Goal: Find specific page/section: Find specific page/section

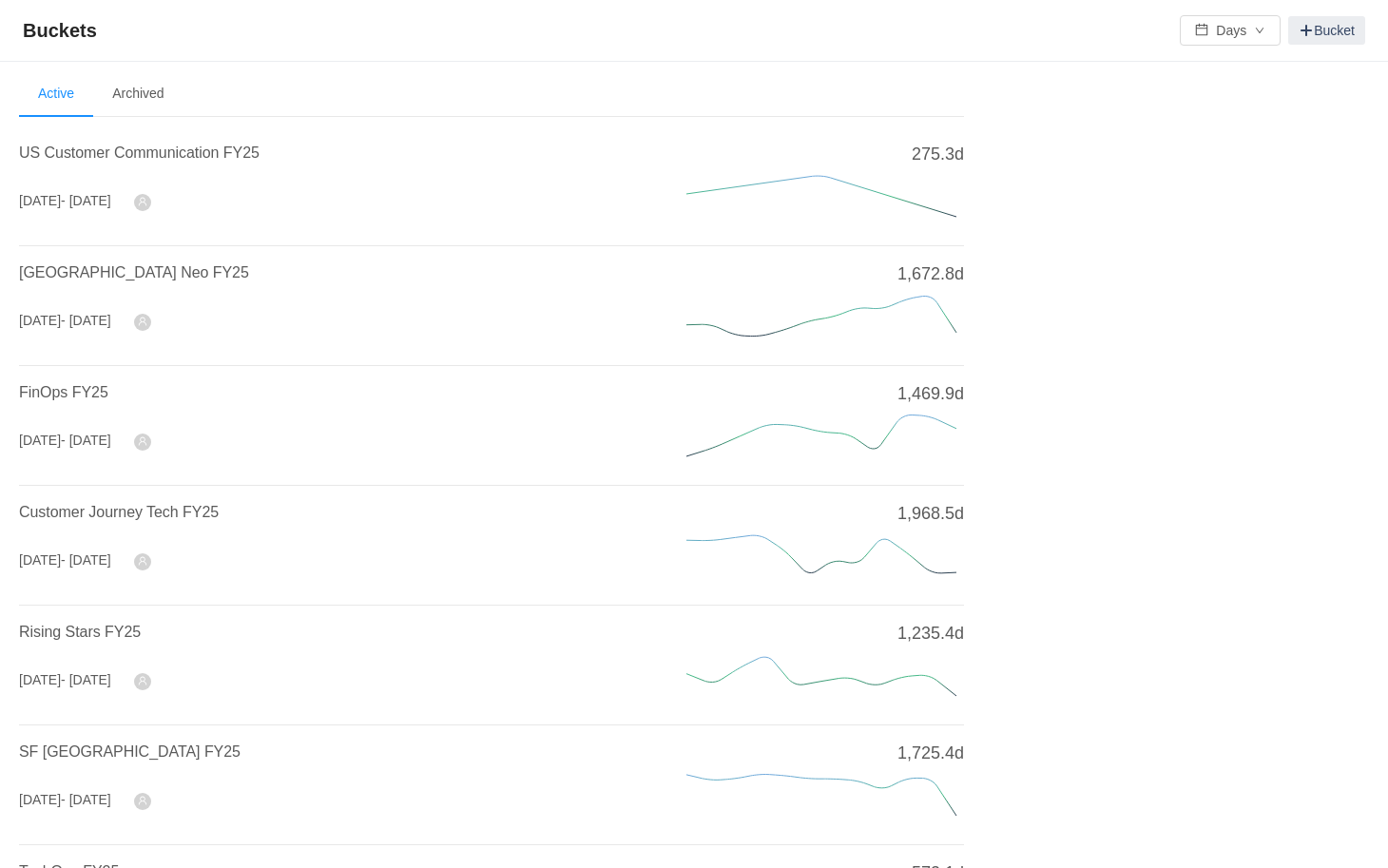
scroll to position [600, 0]
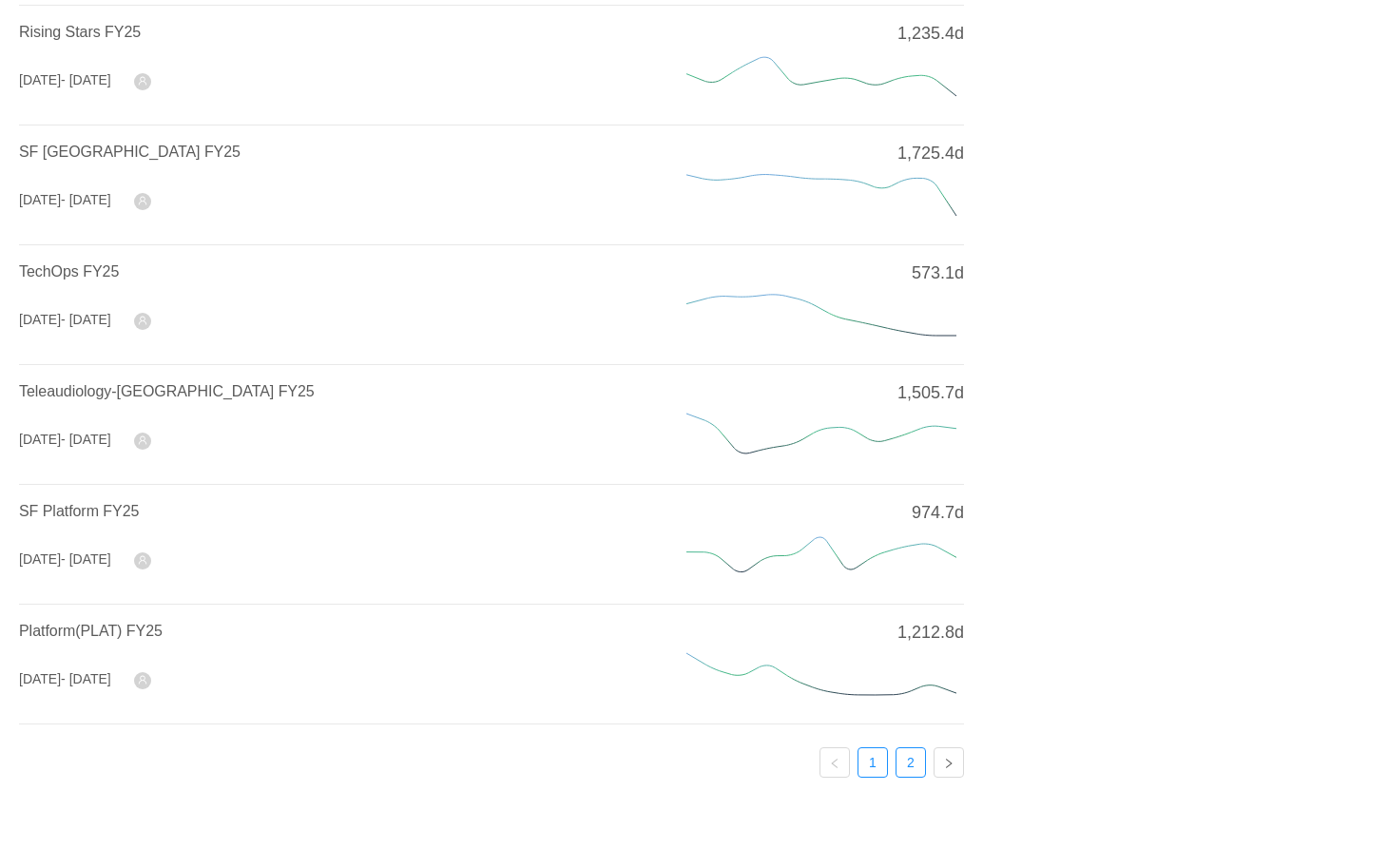
click at [908, 752] on link "2" at bounding box center [910, 762] width 28 height 28
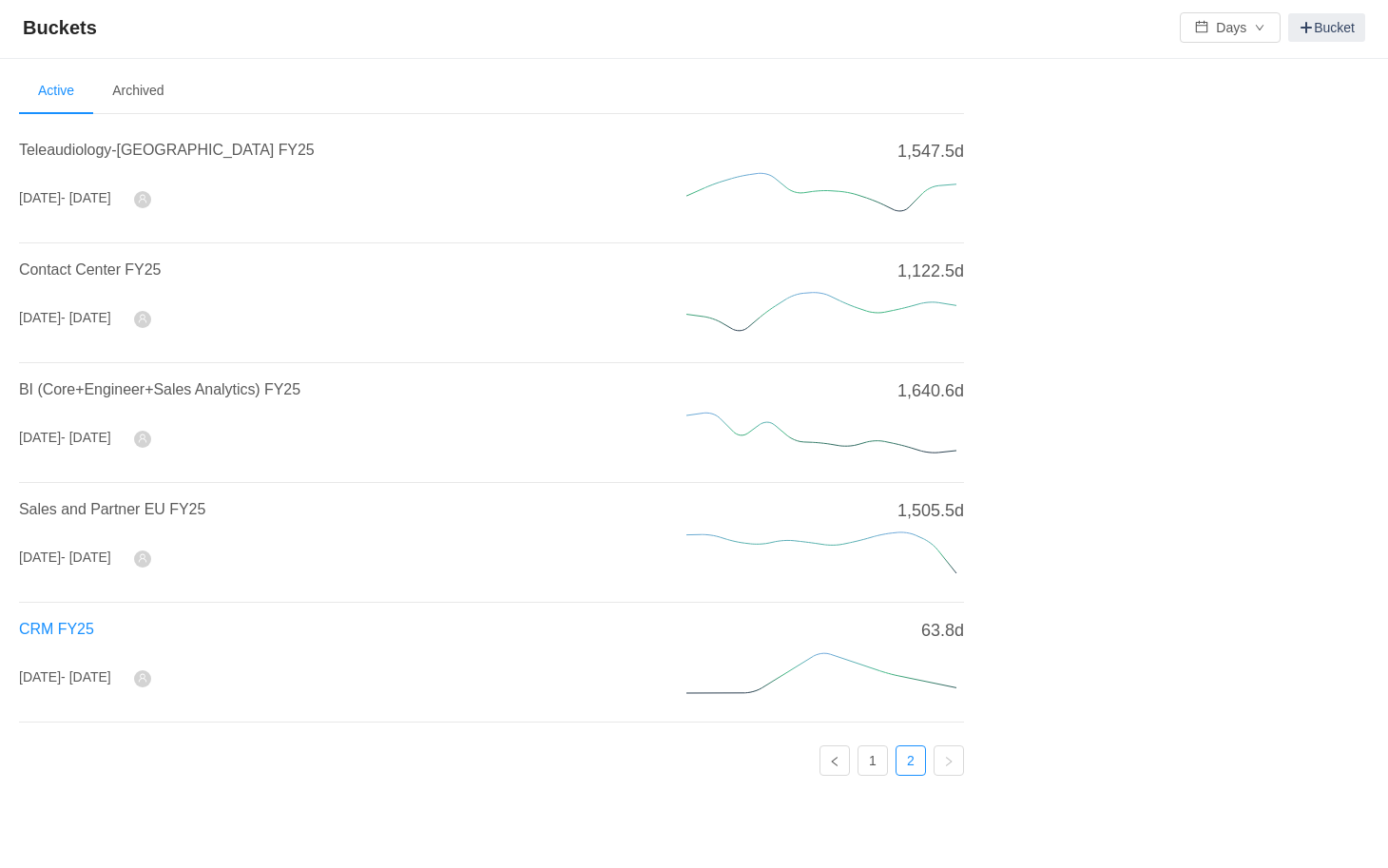
click at [71, 621] on span "CRM FY25" at bounding box center [56, 629] width 75 height 17
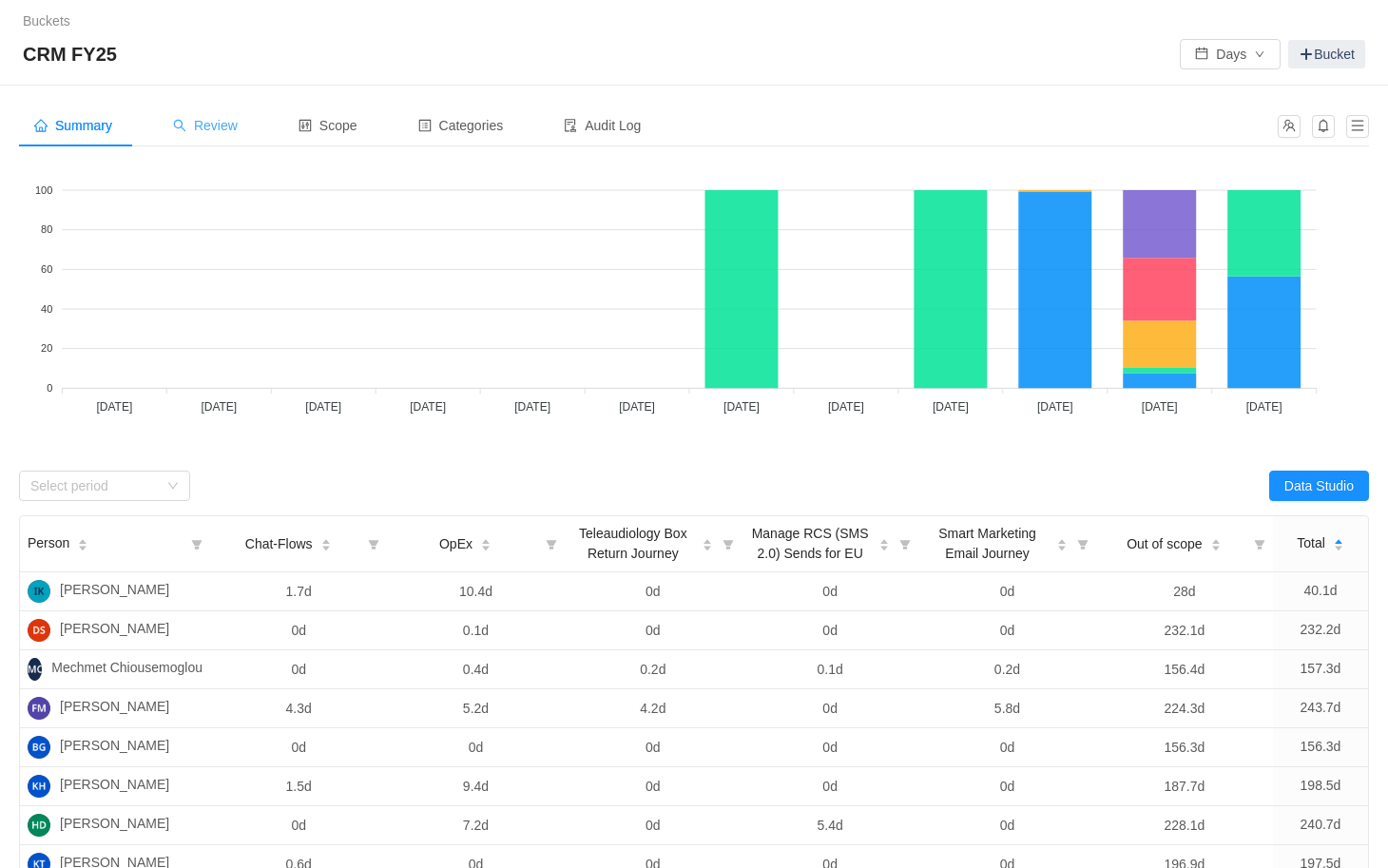
click at [226, 133] on span "Review" at bounding box center [205, 126] width 64 height 16
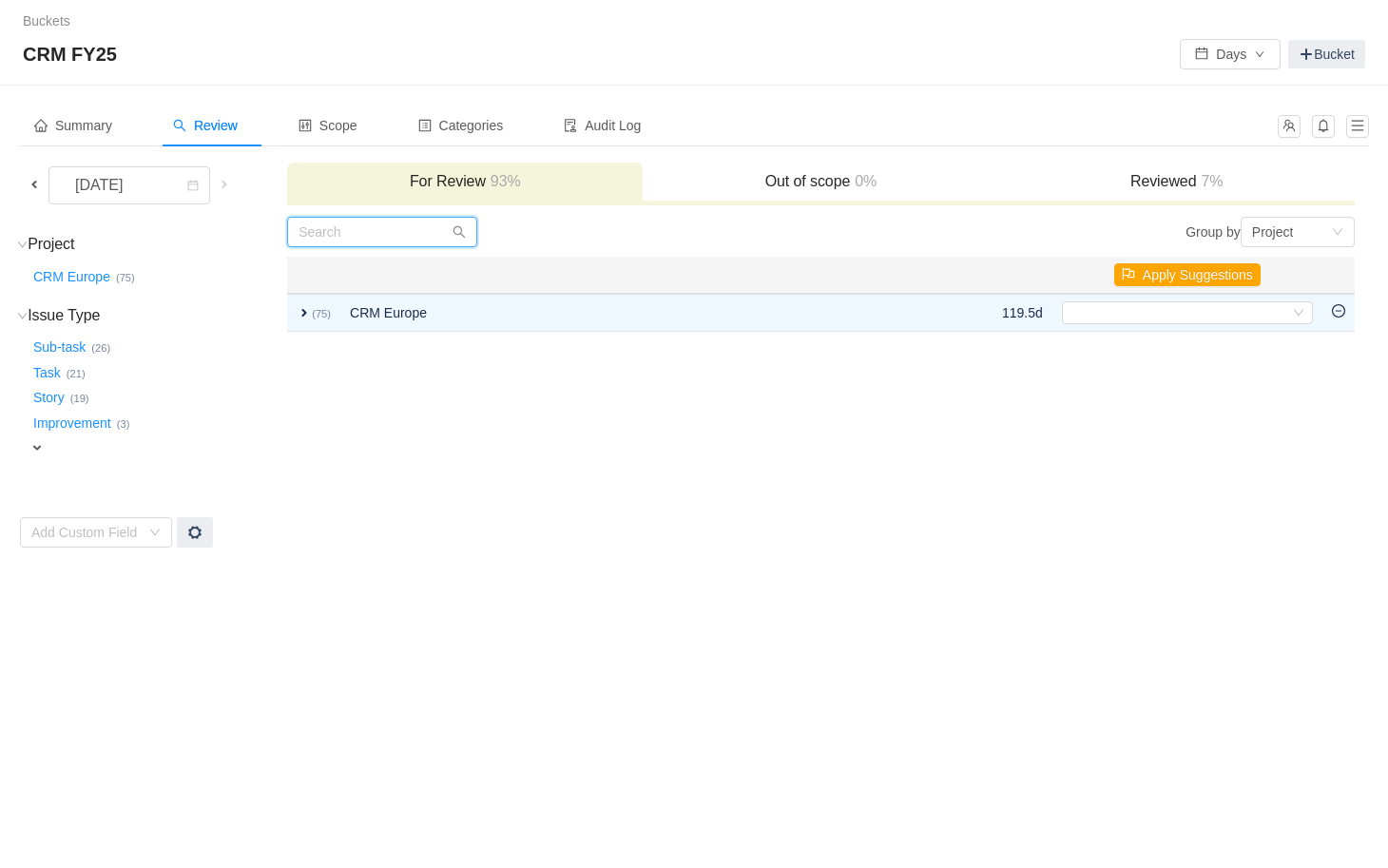
click at [342, 237] on input "text" at bounding box center [381, 231] width 190 height 30
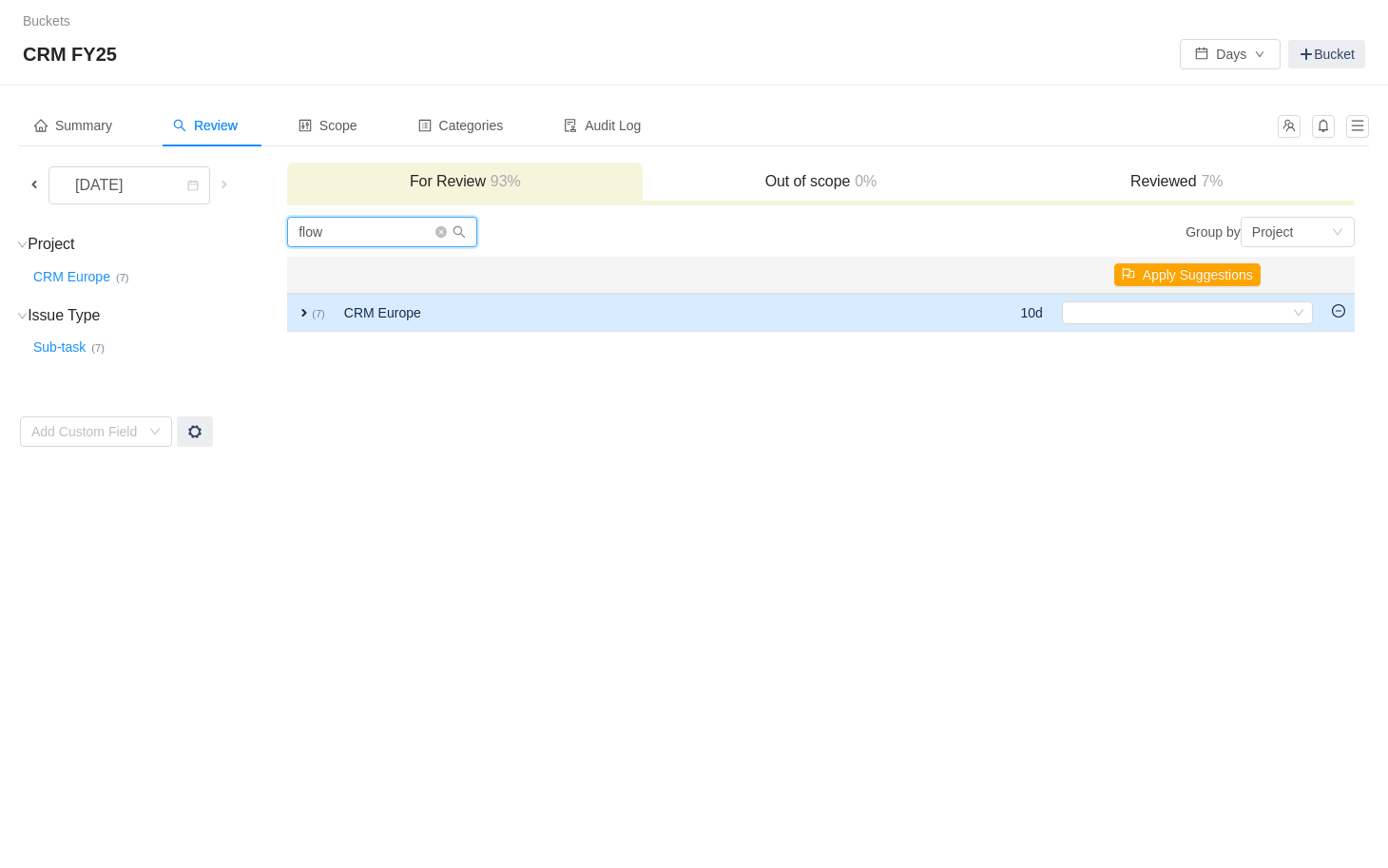
type input "flow"
click at [302, 309] on span "expand" at bounding box center [304, 313] width 16 height 16
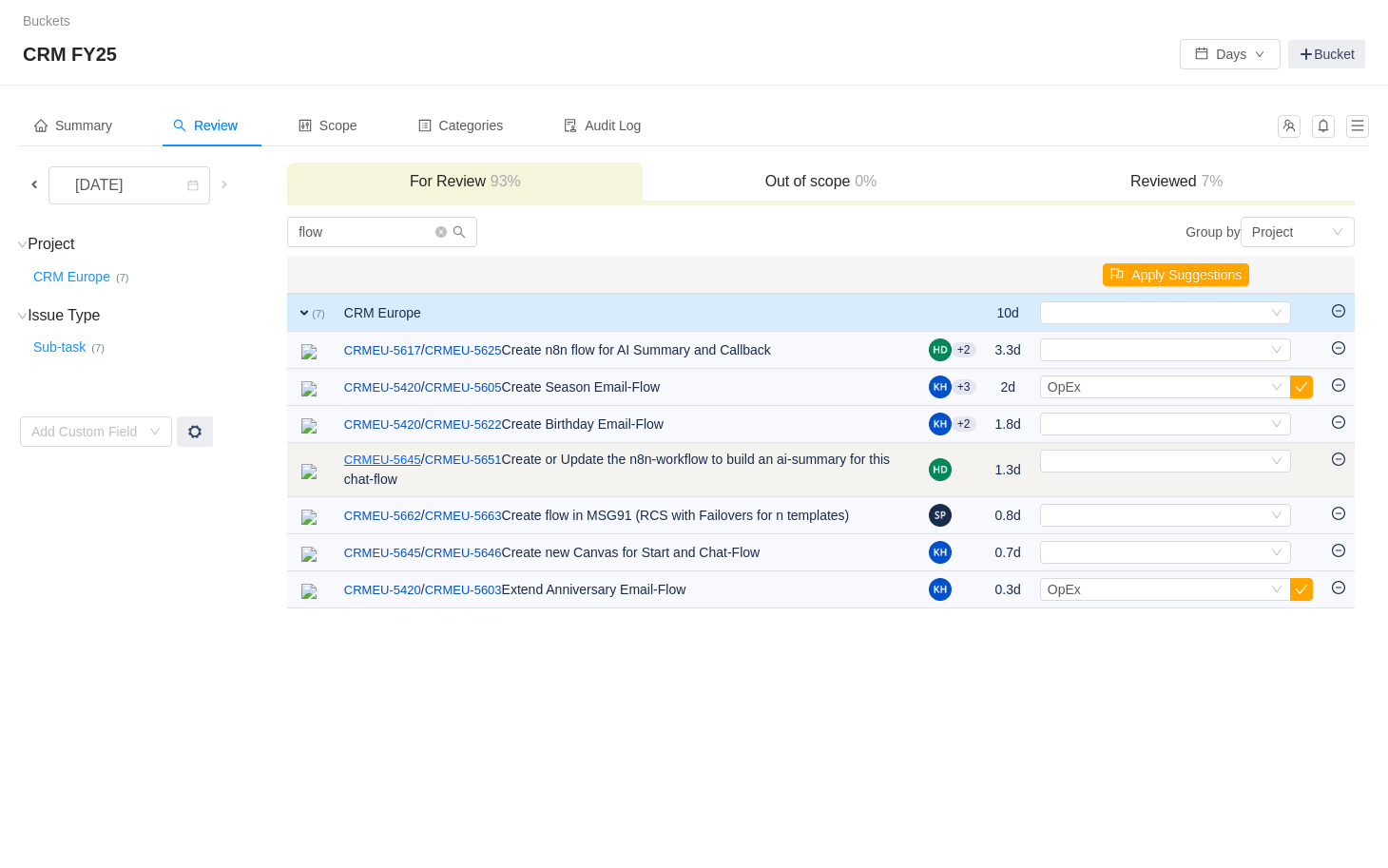
click at [389, 457] on link "CRMEU-5645" at bounding box center [382, 459] width 77 height 19
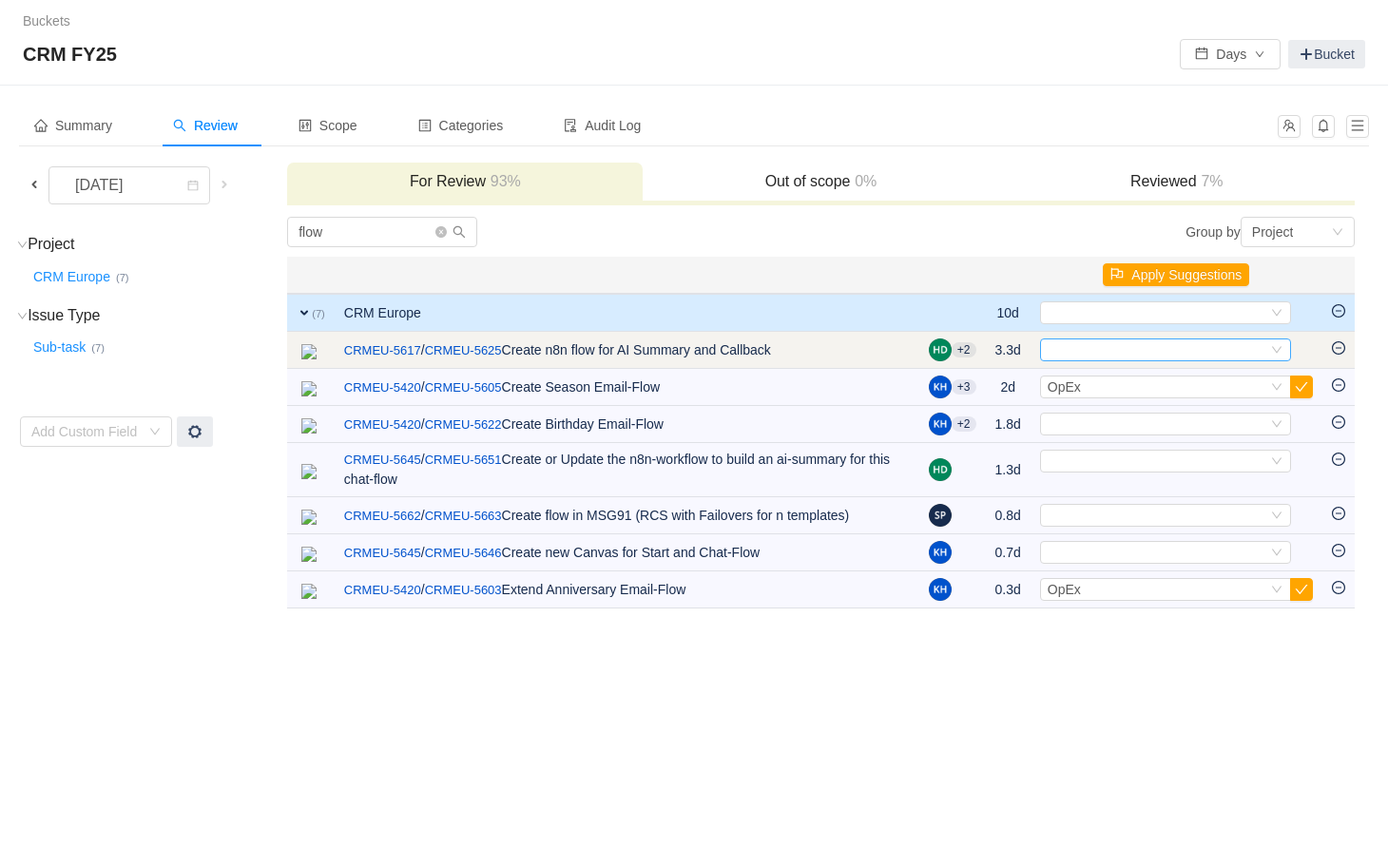
click at [1076, 351] on div "Select" at bounding box center [1157, 349] width 219 height 20
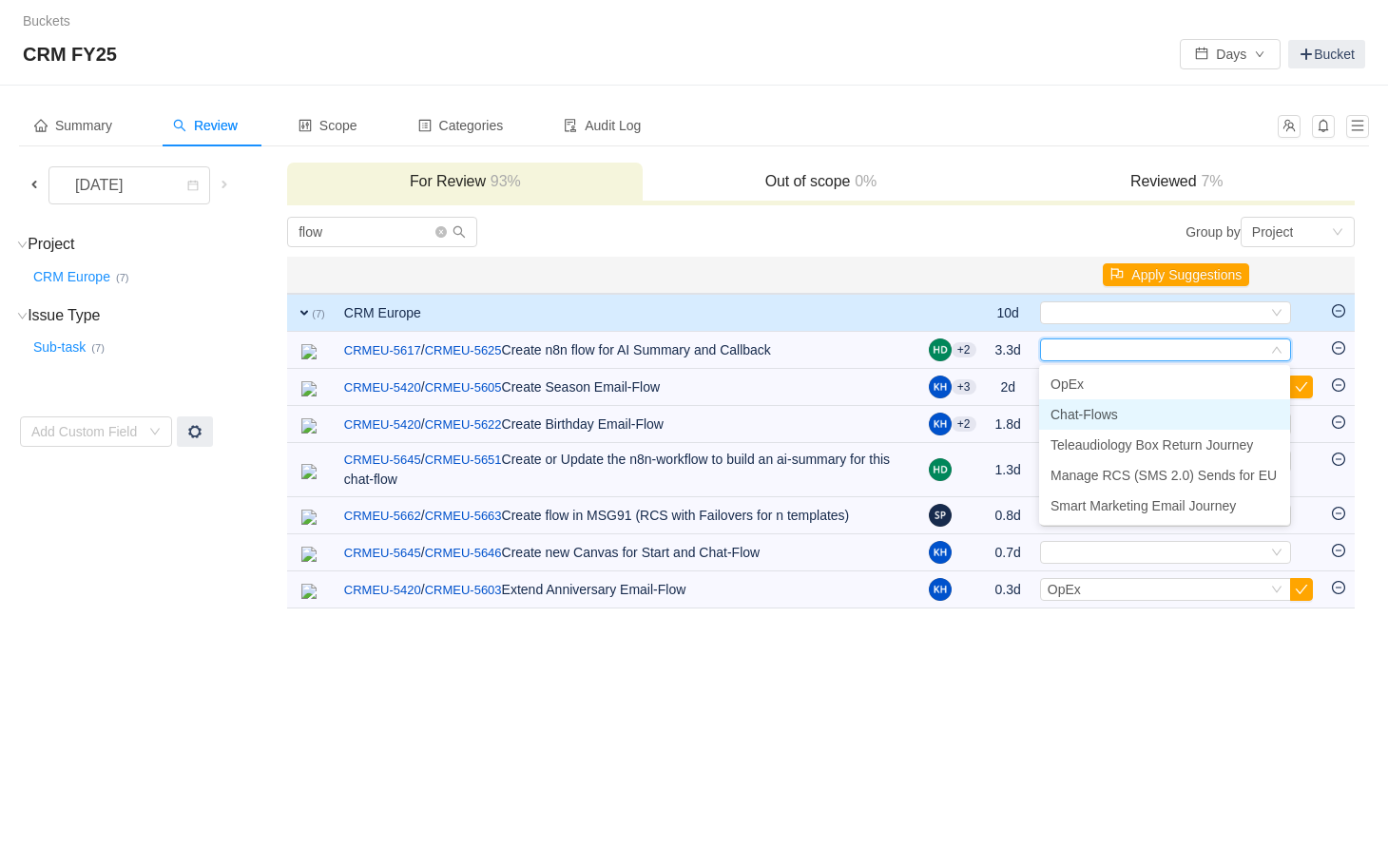
click at [1080, 413] on span "Chat-Flows" at bounding box center [1084, 414] width 67 height 16
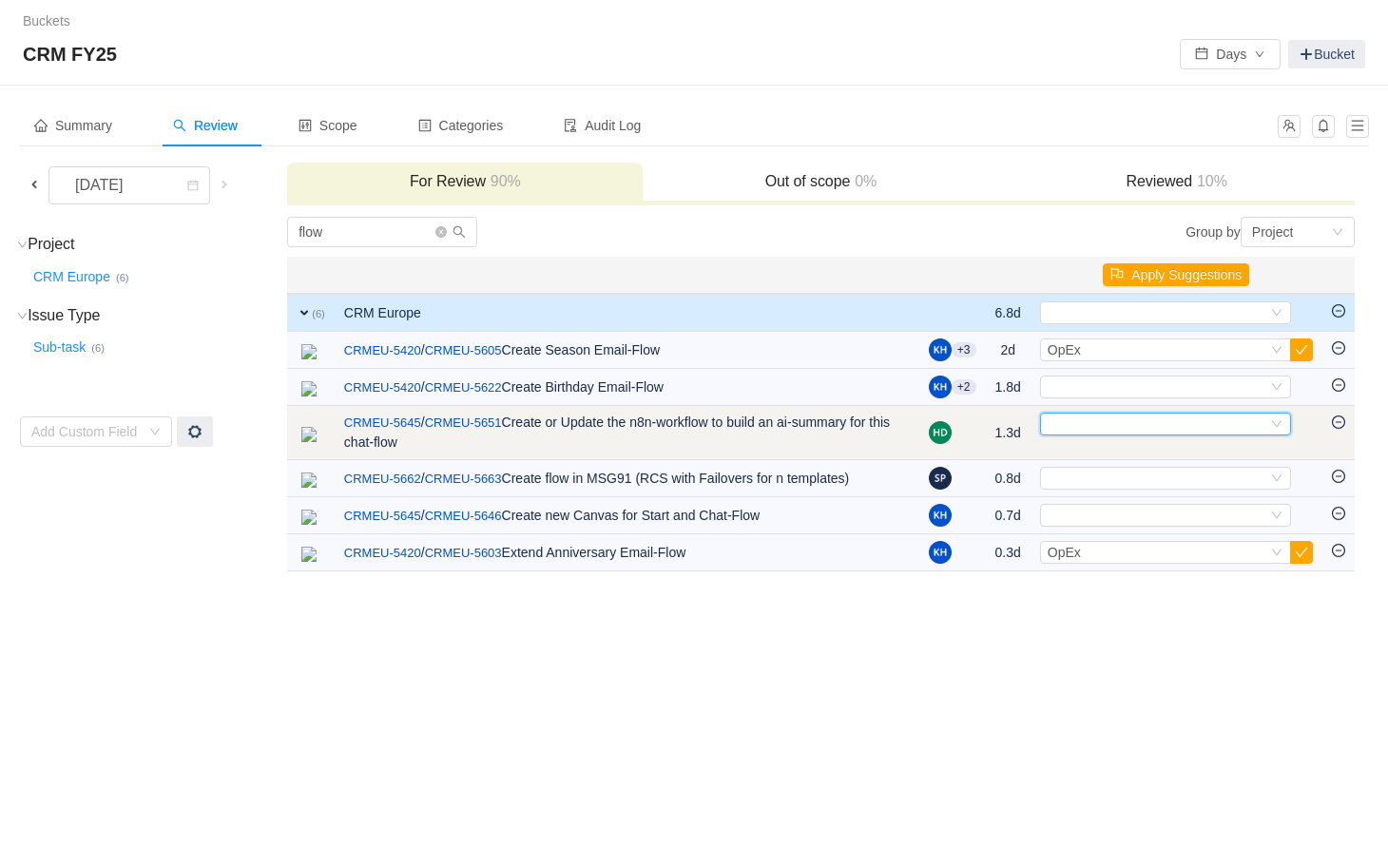
click at [1080, 420] on div "Select" at bounding box center [1157, 423] width 219 height 20
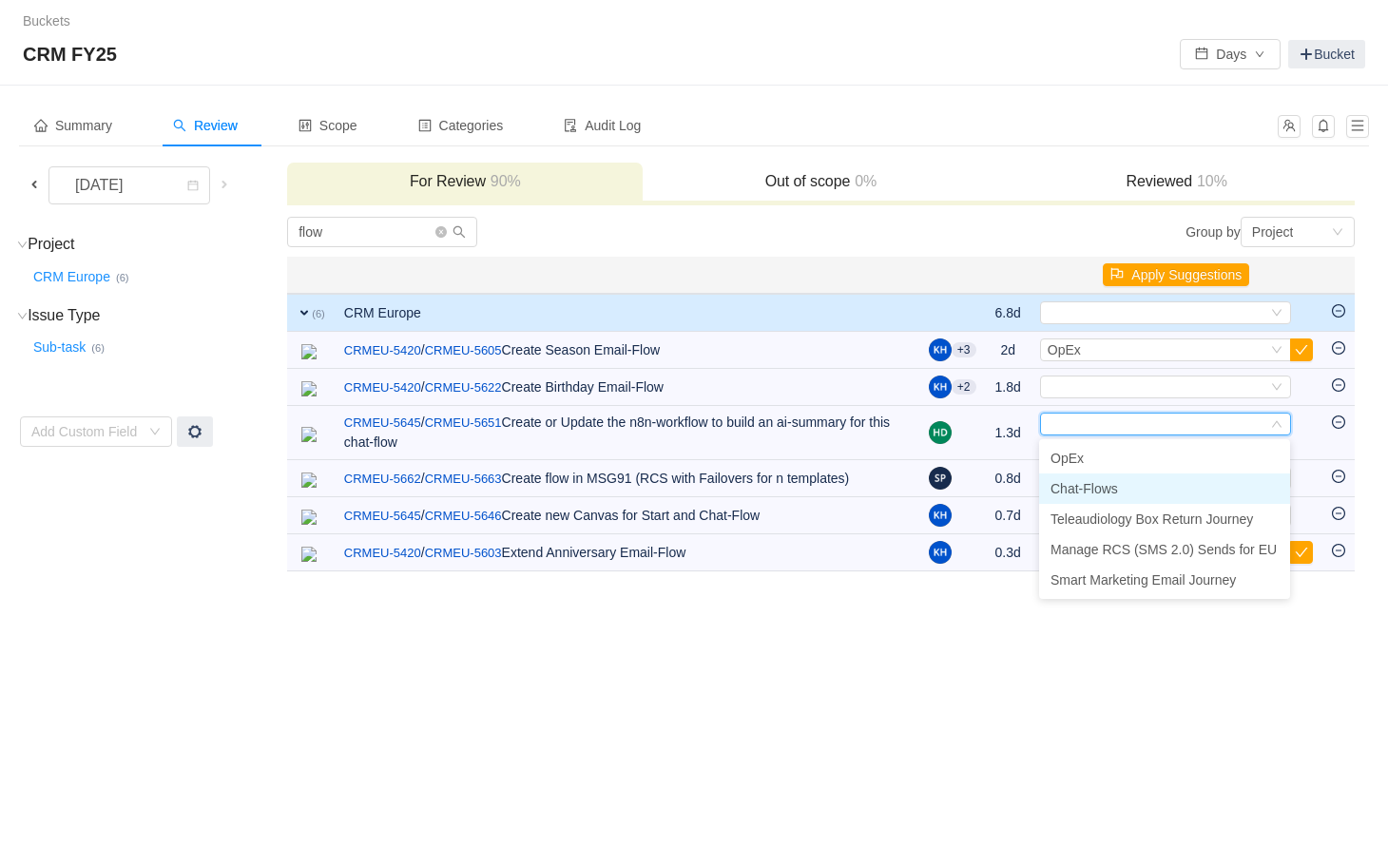
click at [1079, 479] on li "Chat-Flows" at bounding box center [1165, 489] width 251 height 30
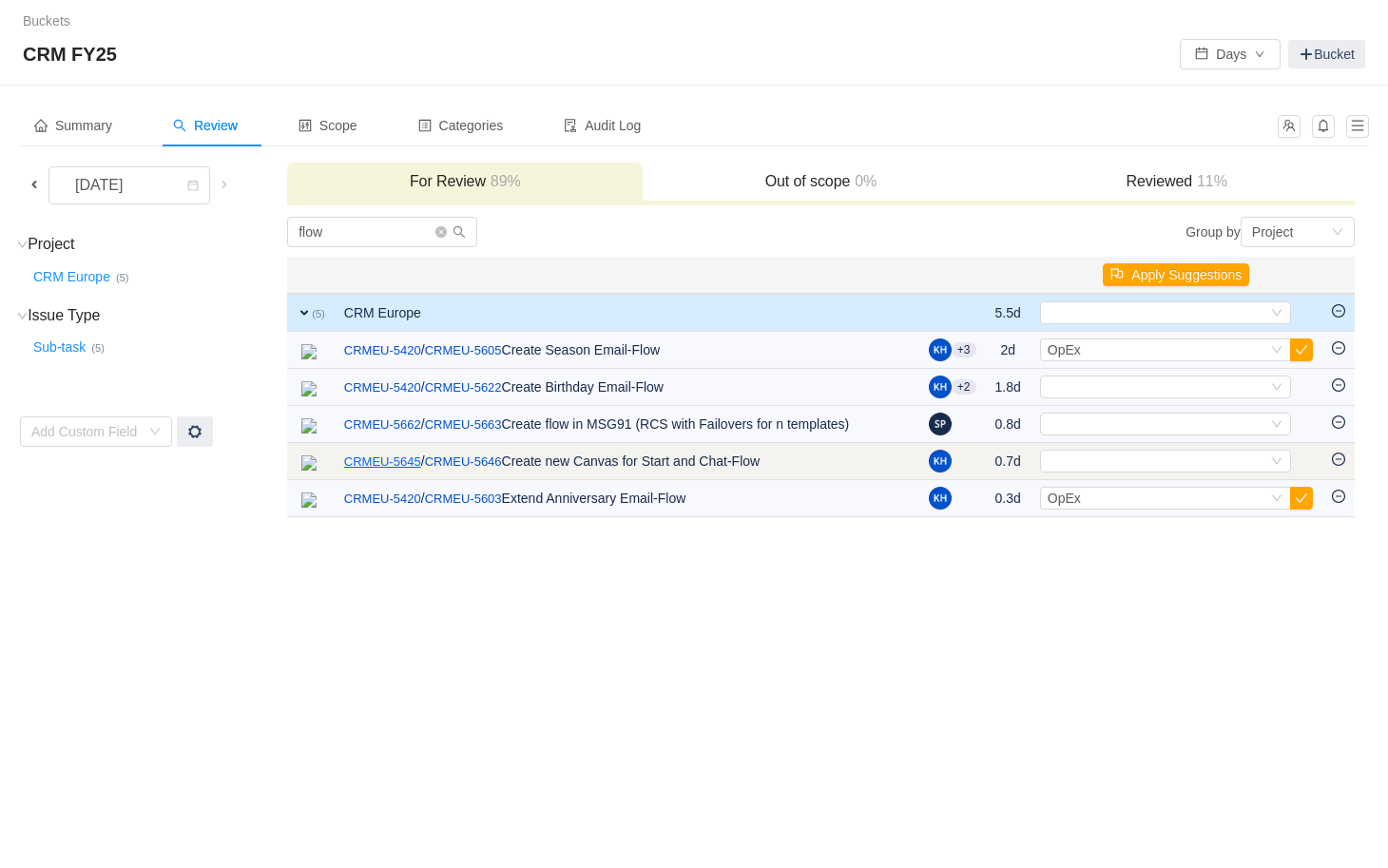
click at [377, 464] on link "CRMEU-5645" at bounding box center [382, 461] width 77 height 19
click at [1091, 458] on div "Select" at bounding box center [1157, 460] width 219 height 20
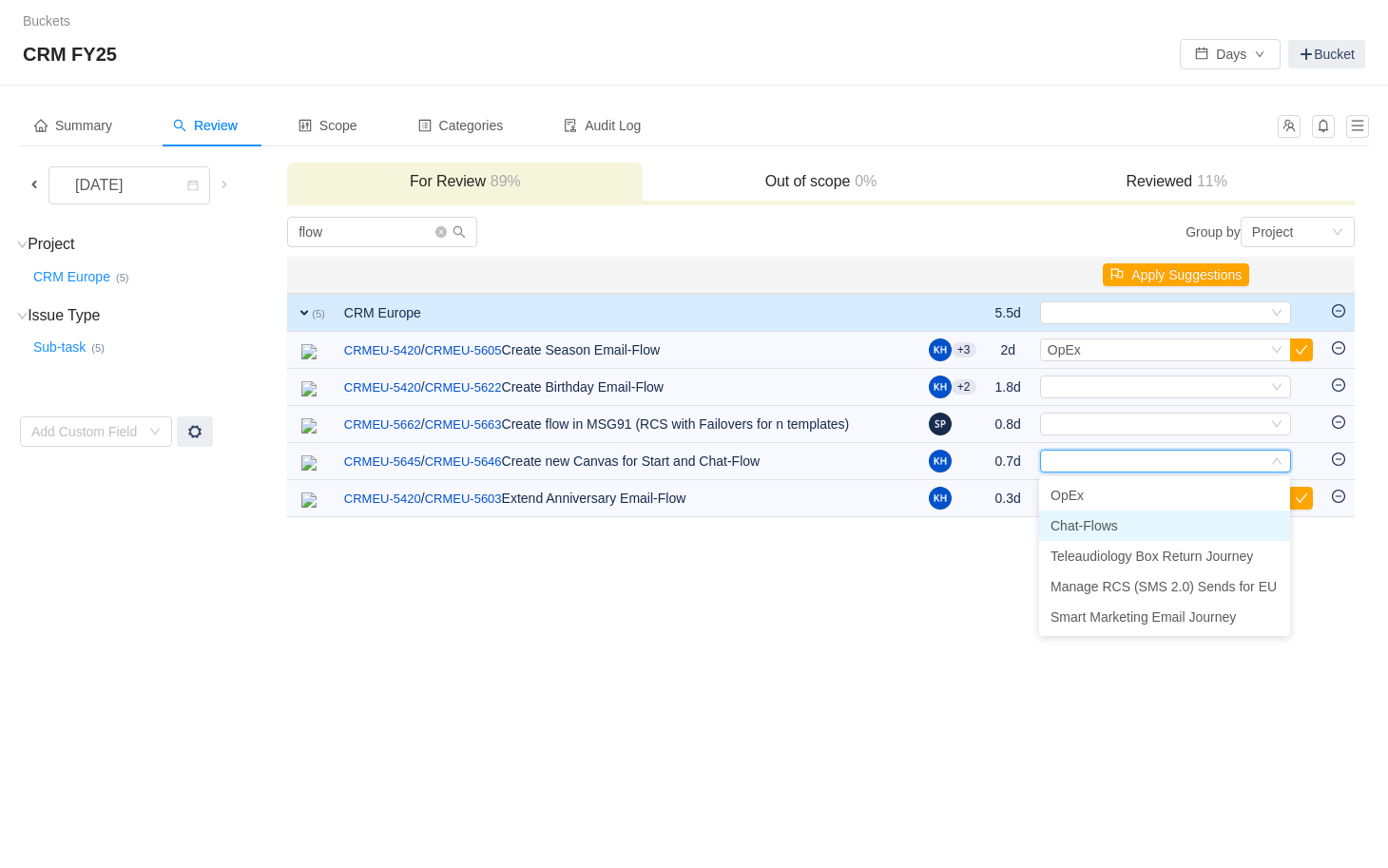
click at [1083, 520] on span "Chat-Flows" at bounding box center [1084, 526] width 67 height 16
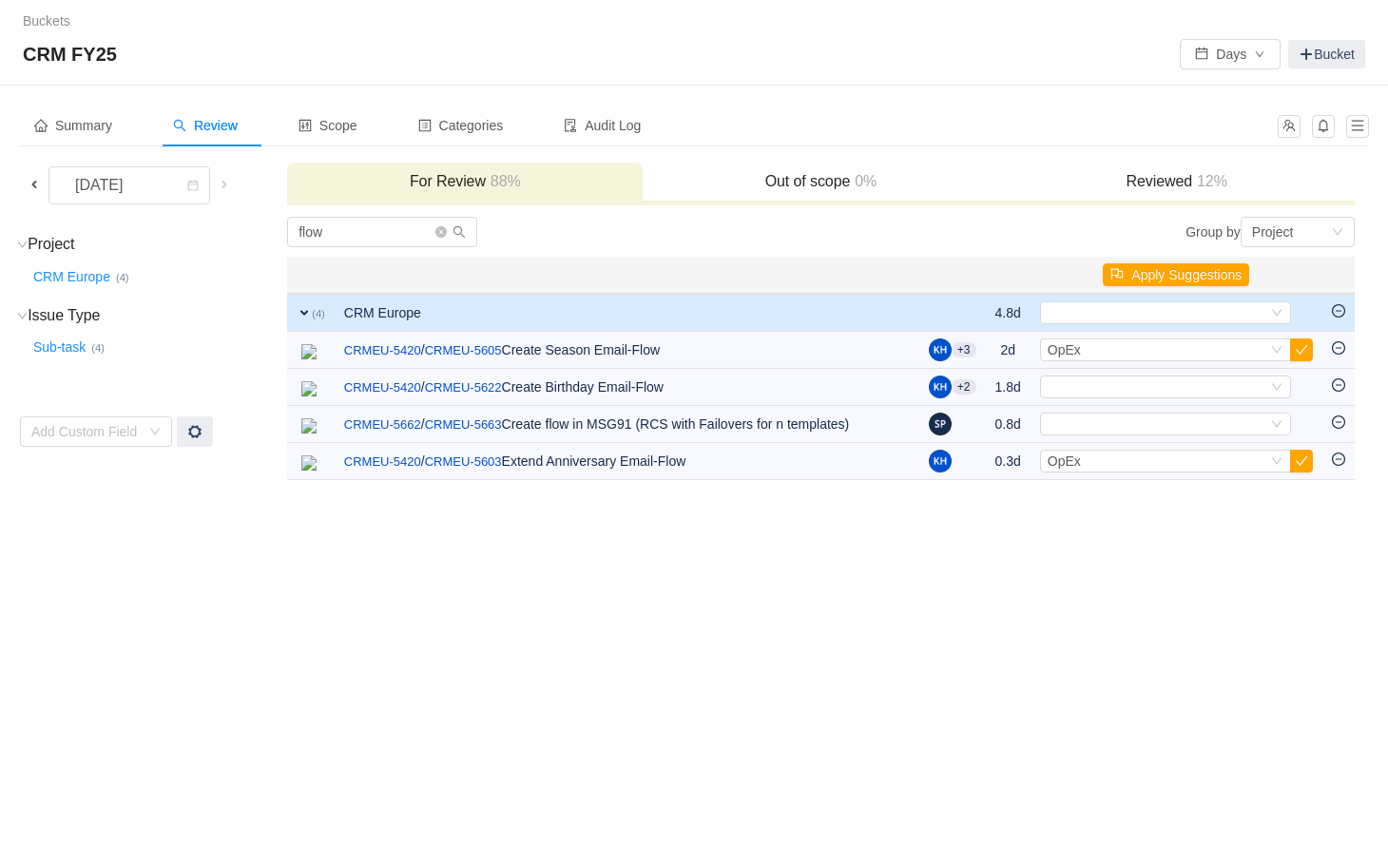
click at [34, 187] on span at bounding box center [34, 184] width 16 height 16
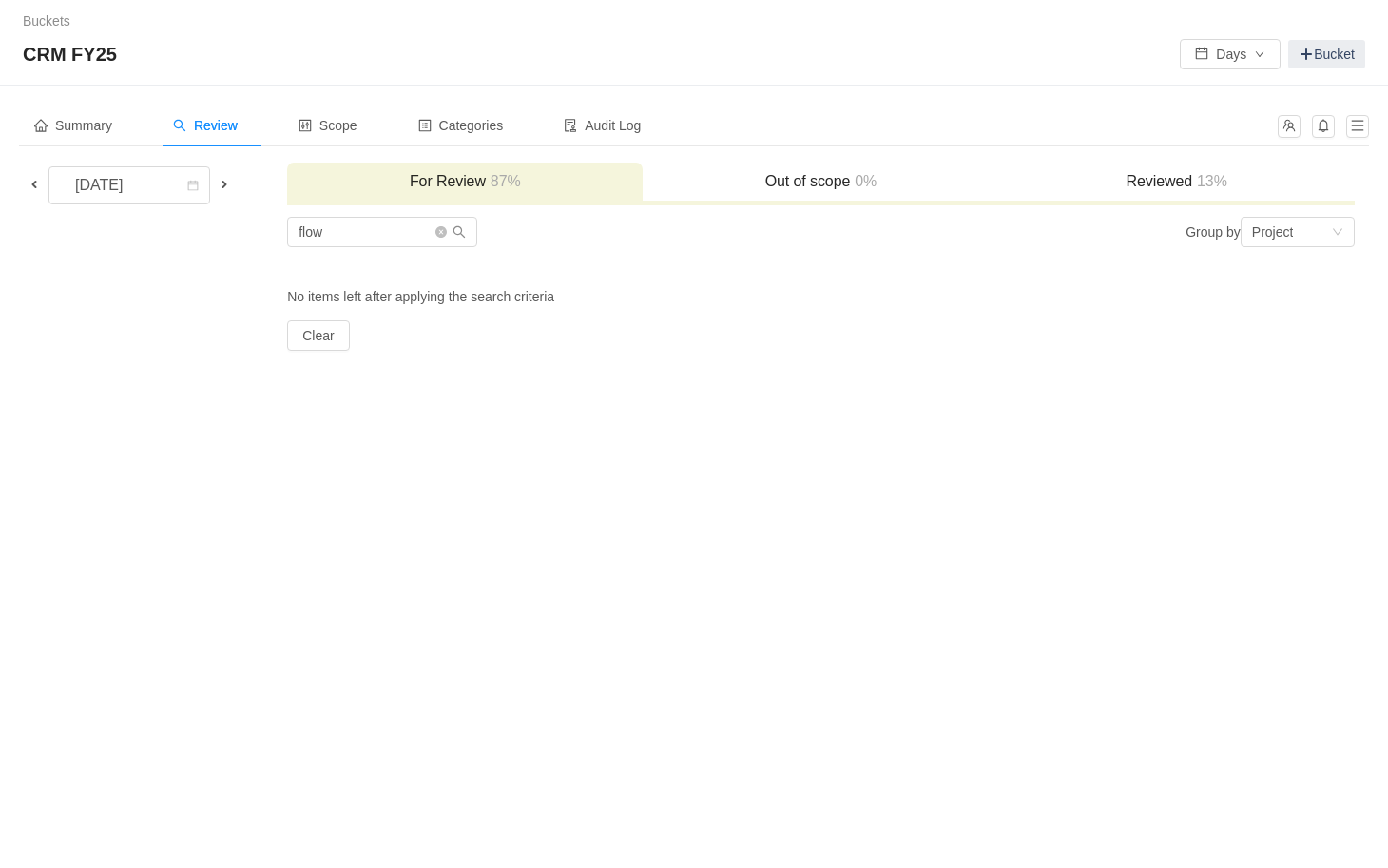
click at [227, 182] on span at bounding box center [224, 184] width 16 height 16
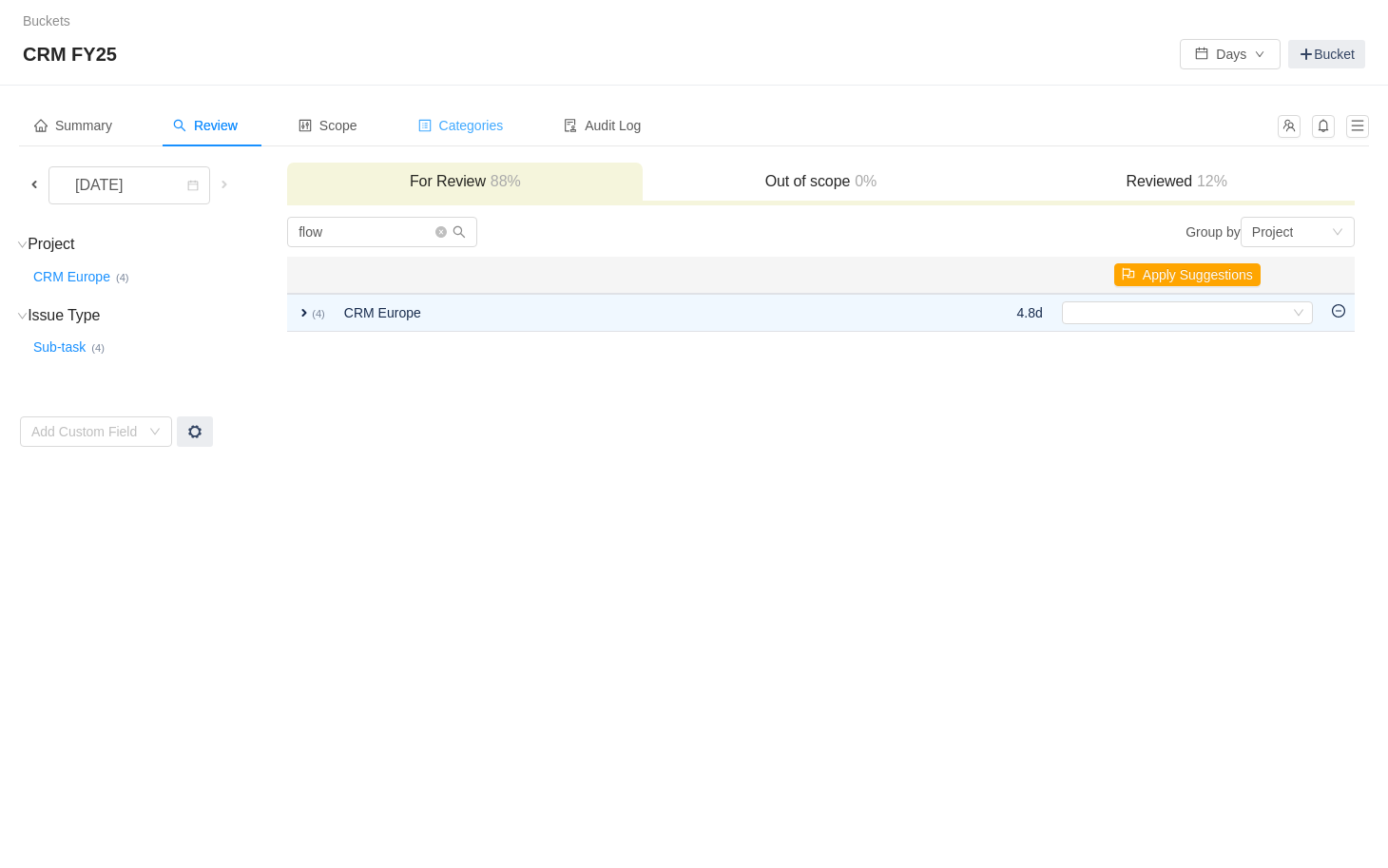
click at [490, 129] on span "Categories" at bounding box center [461, 126] width 86 height 16
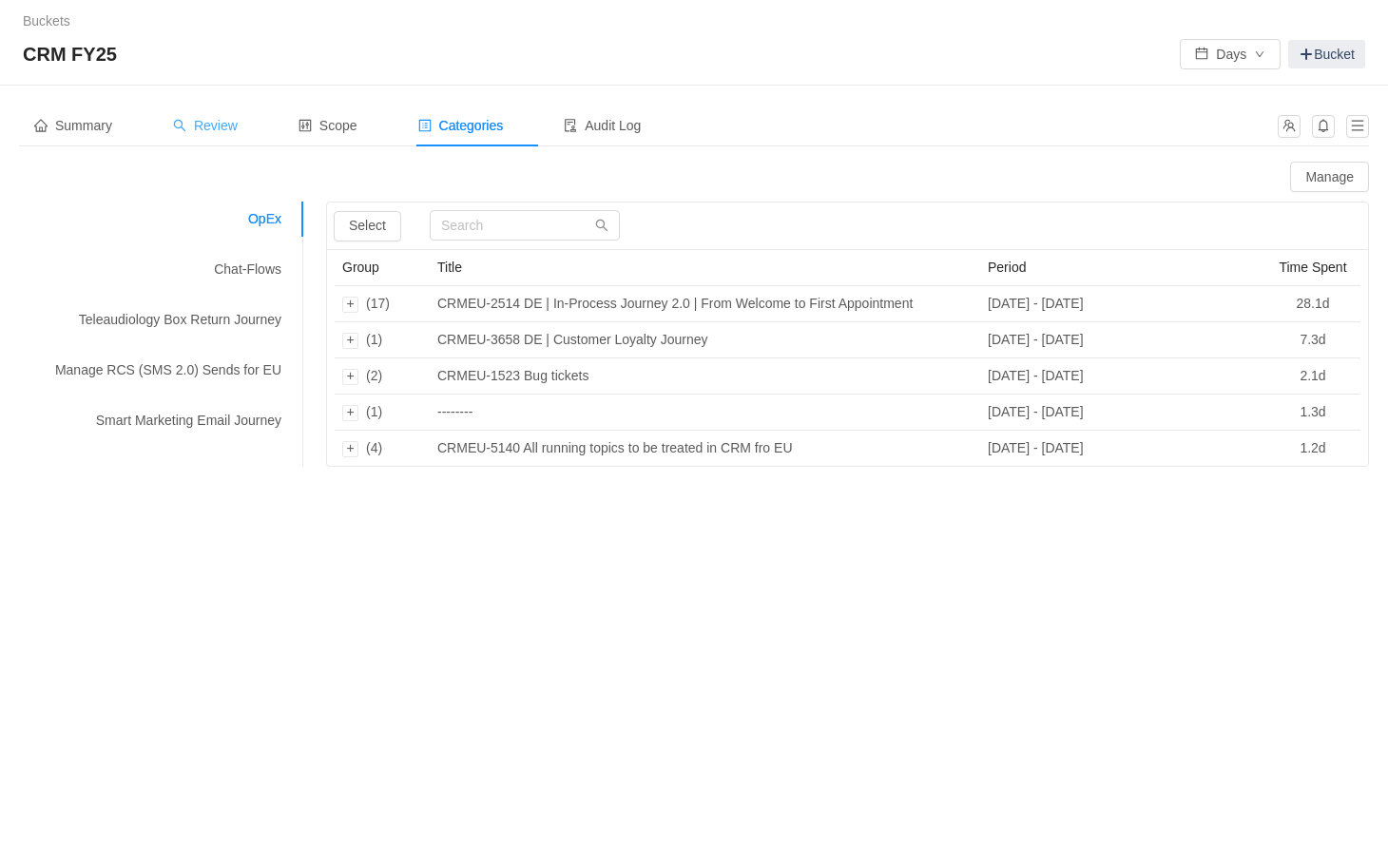
drag, startPoint x: 73, startPoint y: 133, endPoint x: 186, endPoint y: 133, distance: 113.0
click at [73, 133] on span "Summary" at bounding box center [73, 126] width 78 height 16
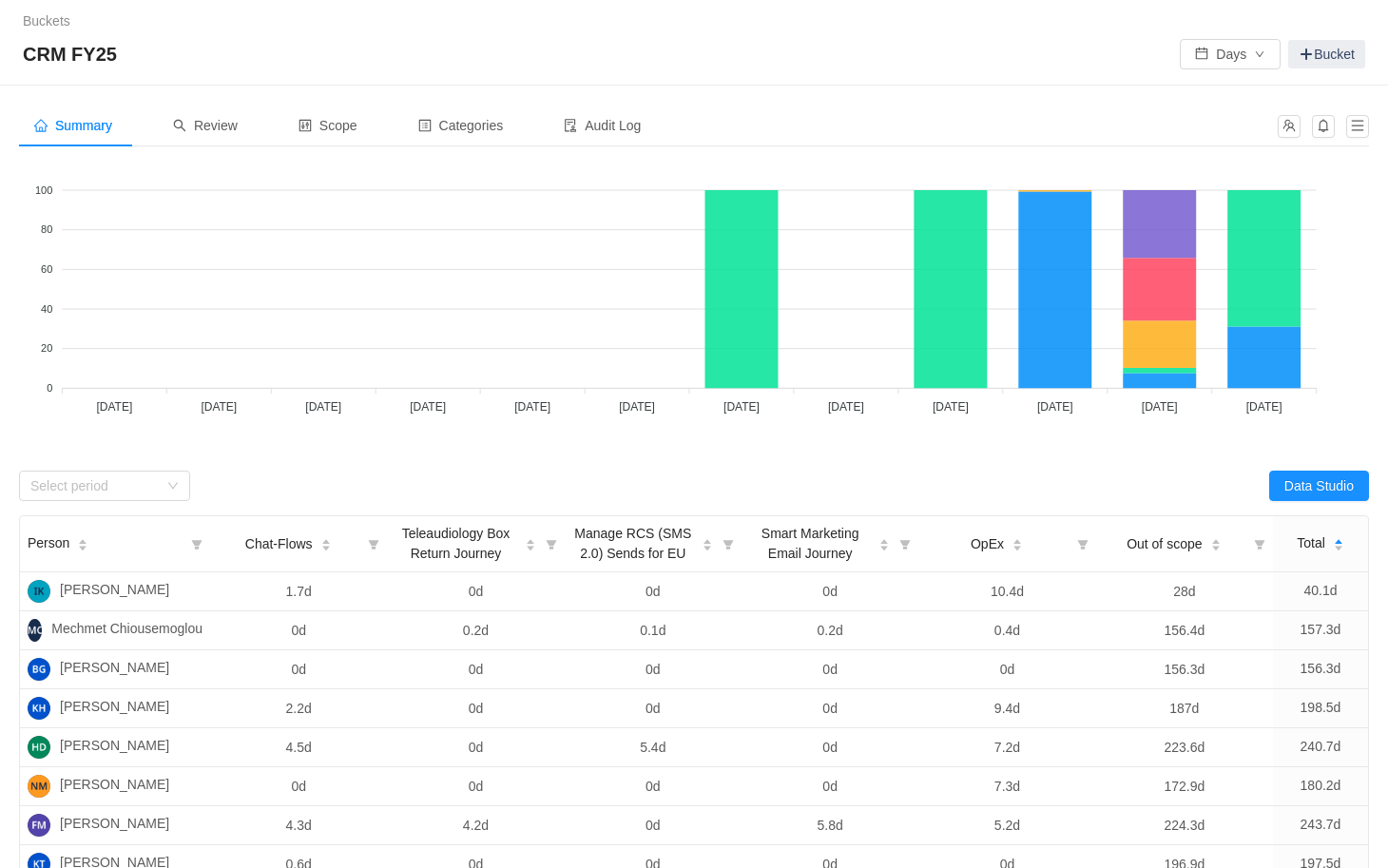
click at [158, 468] on div "Looks too empty? Make sure scope has tickets Make sure you have suitable catego…" at bounding box center [694, 542] width 1350 height 762
click at [157, 472] on div "Select period" at bounding box center [98, 486] width 136 height 28
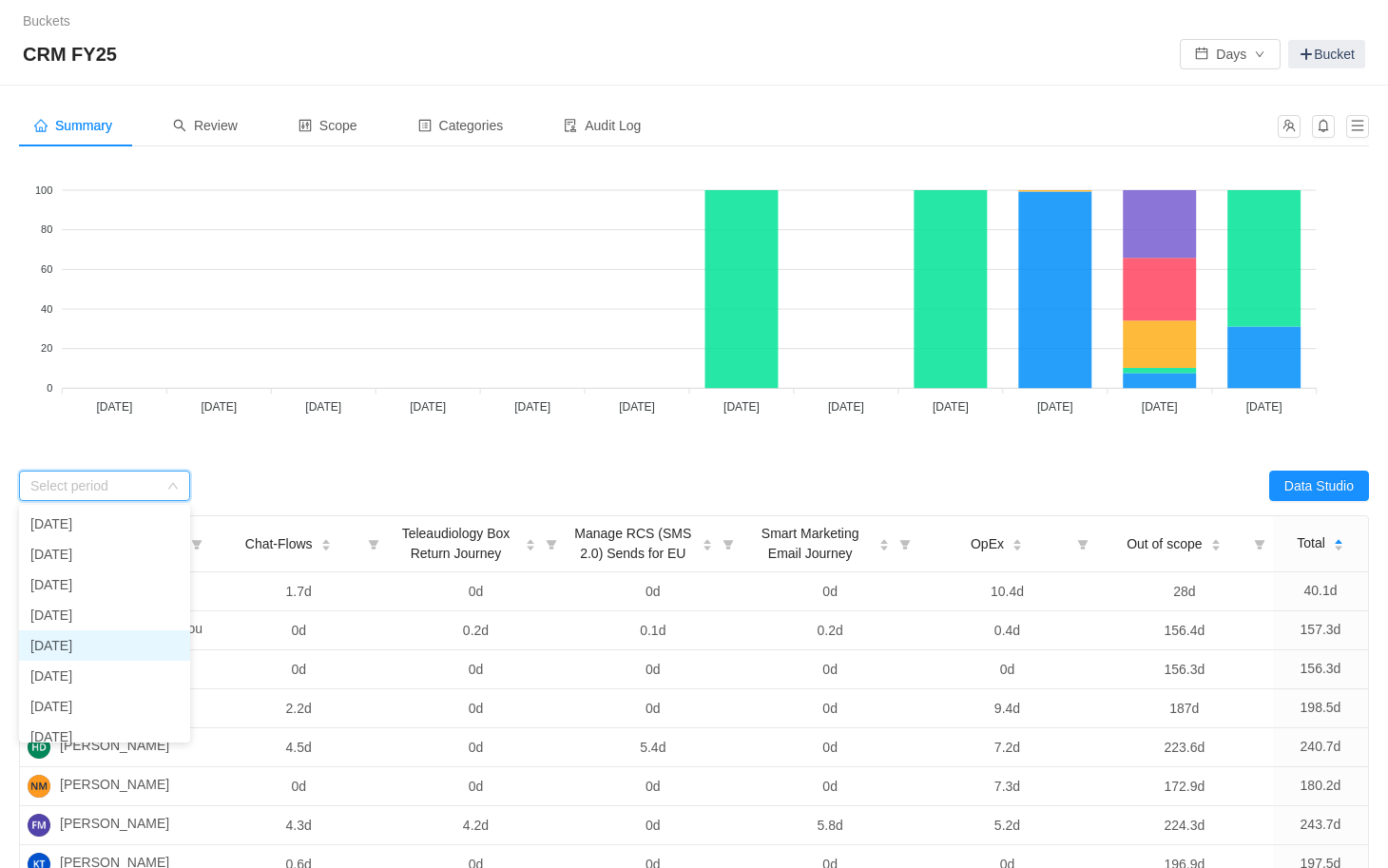
scroll to position [135, 0]
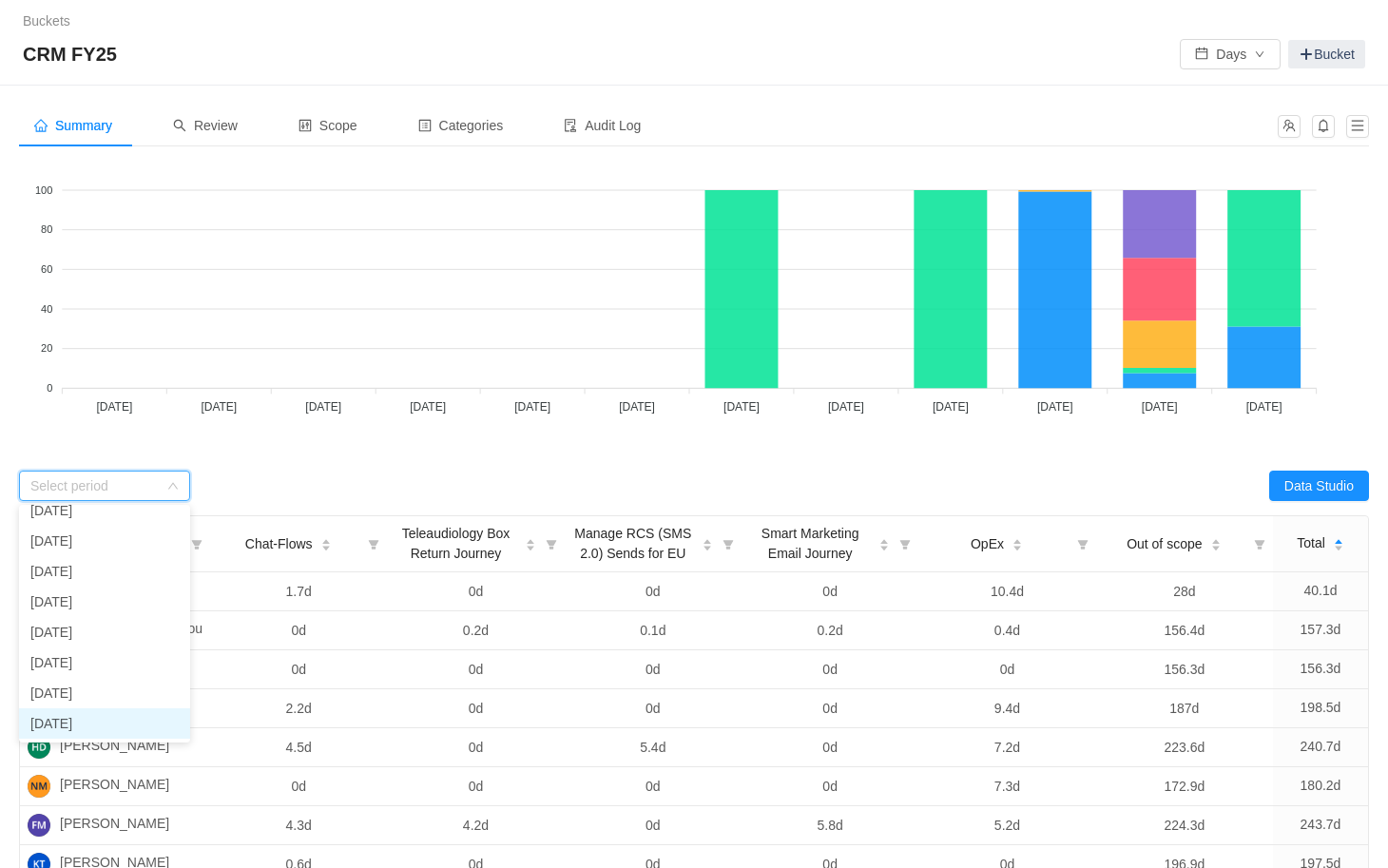
click at [109, 719] on li "[DATE]" at bounding box center [103, 723] width 171 height 30
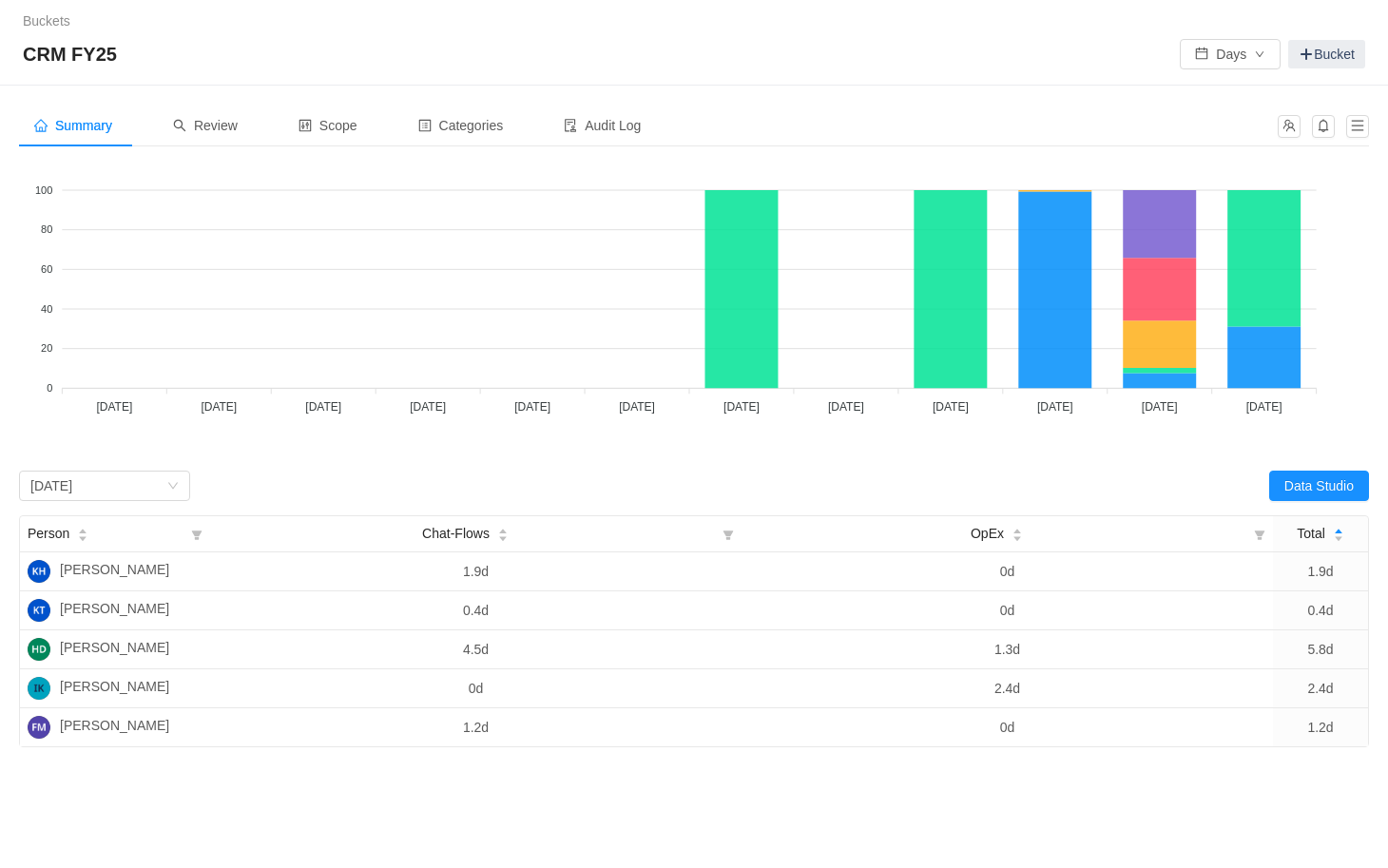
click at [456, 769] on div "Summary Review Scope Categories Audit Log Looks too empty? Make sure scope has …" at bounding box center [694, 502] width 1388 height 833
click at [223, 117] on div "Review" at bounding box center [205, 126] width 95 height 43
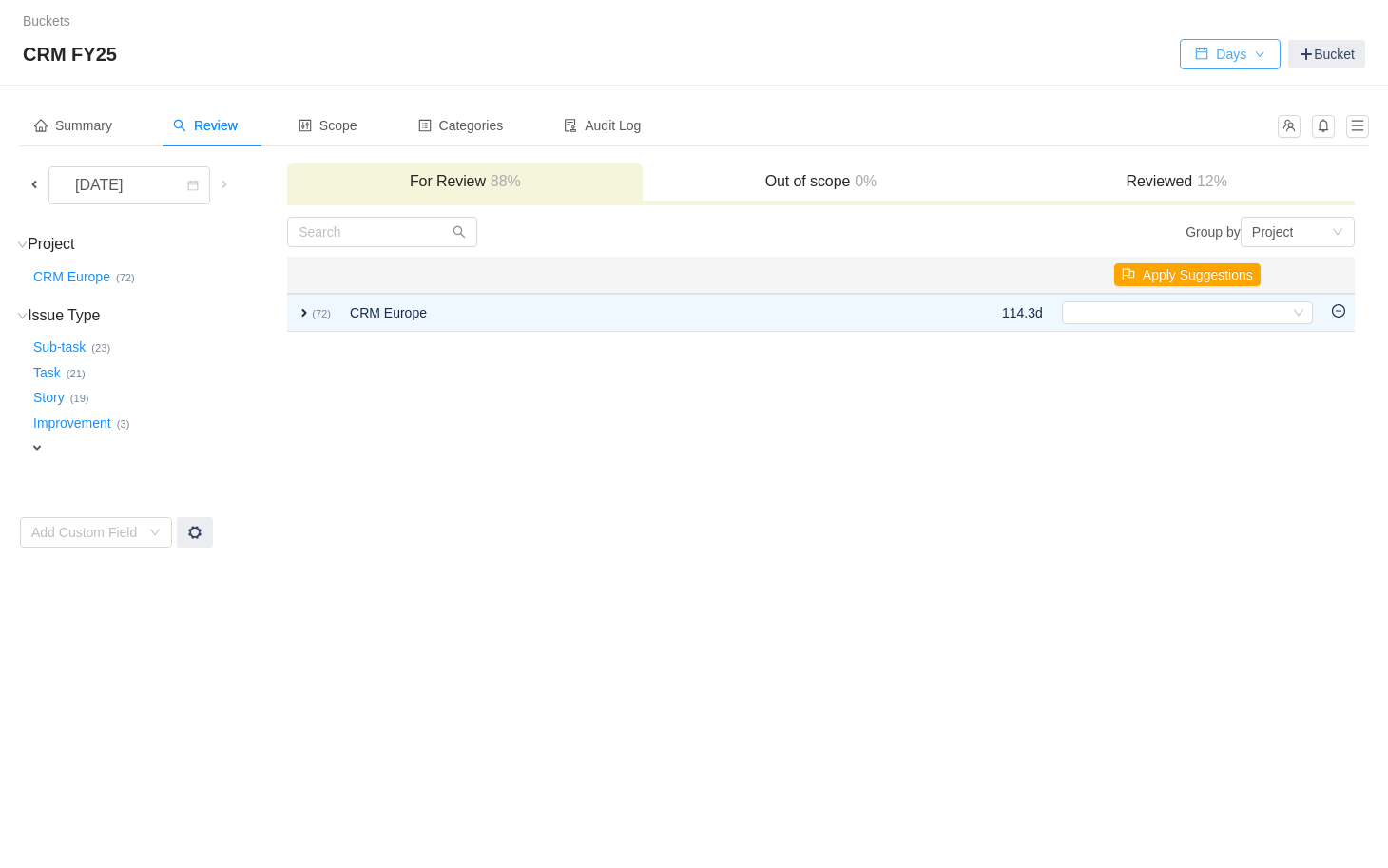
click at [1251, 53] on button "Days" at bounding box center [1230, 54] width 100 height 30
click at [358, 125] on span "Scope" at bounding box center [328, 126] width 59 height 16
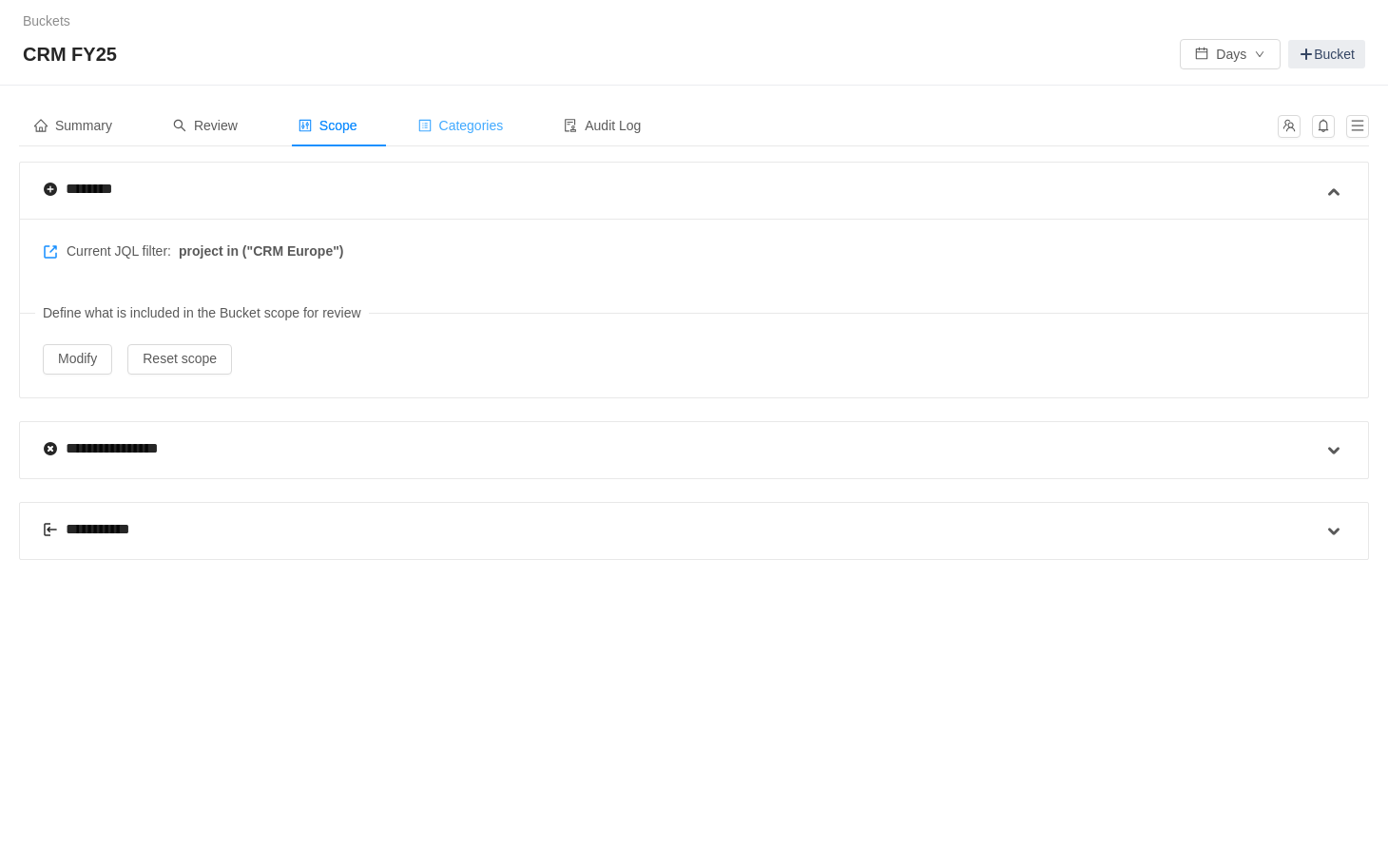
click at [469, 131] on span "Categories" at bounding box center [461, 126] width 86 height 16
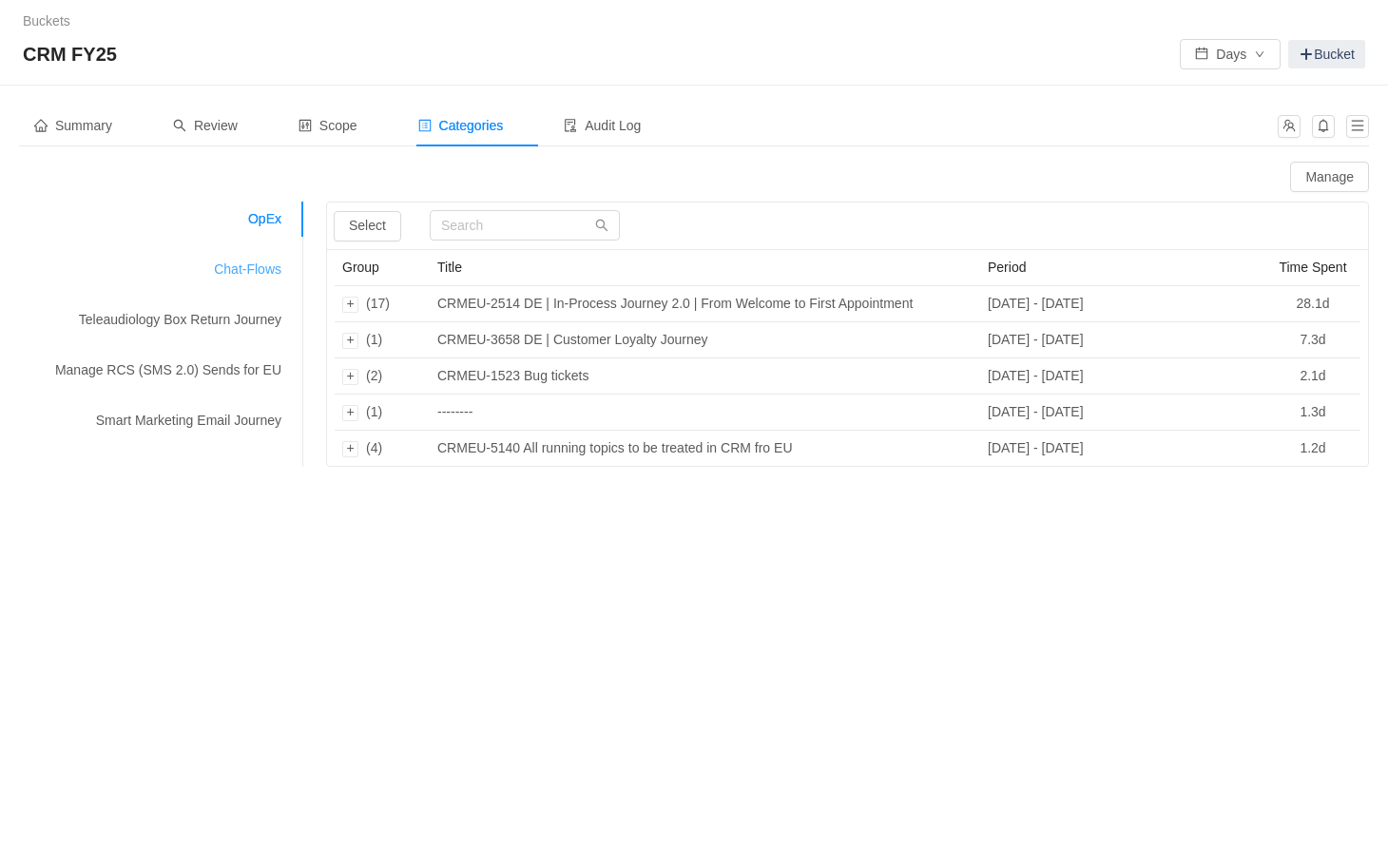
click at [255, 269] on div "Chat-Flows" at bounding box center [161, 269] width 285 height 35
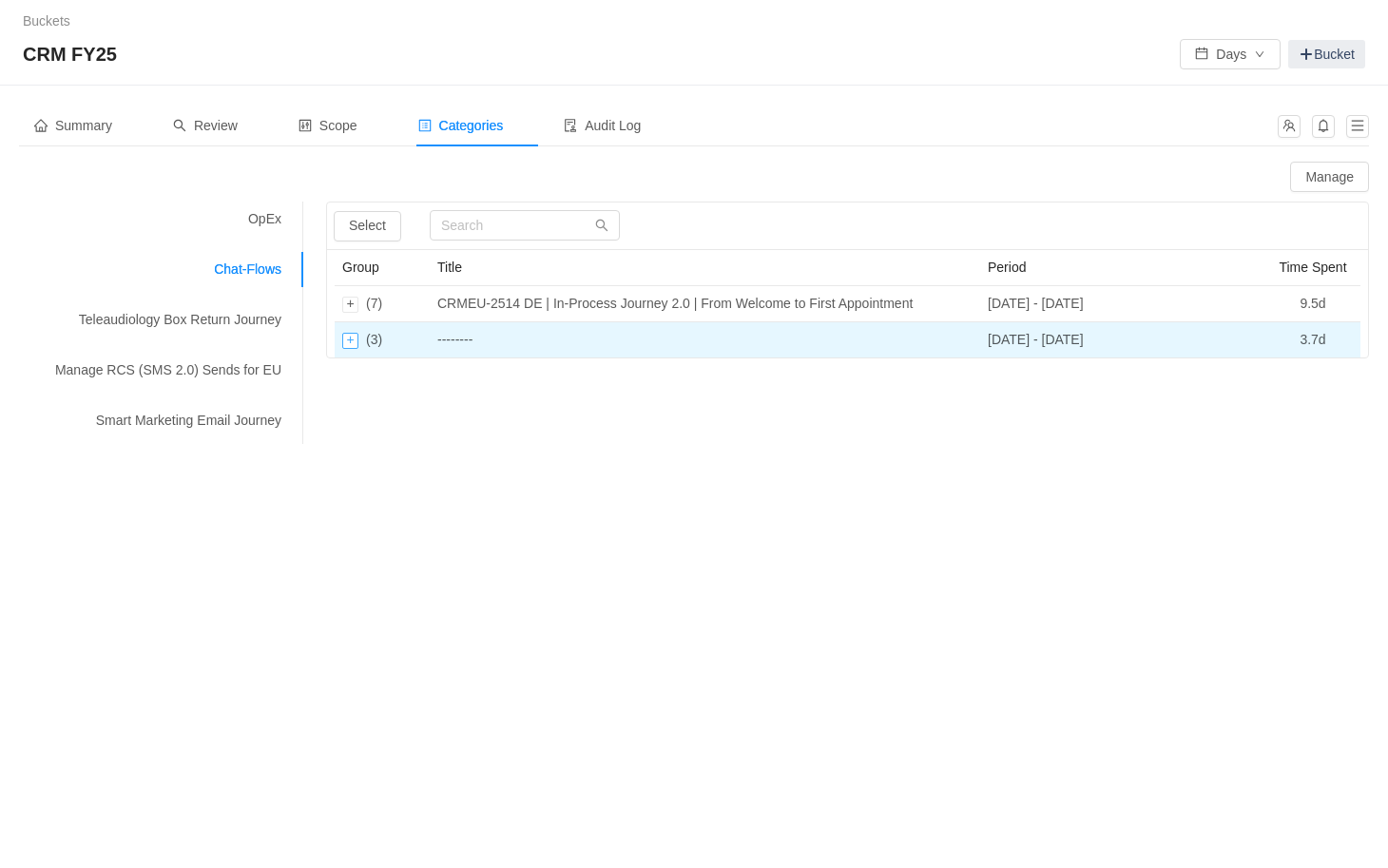
click at [348, 344] on div "Expand row" at bounding box center [350, 340] width 17 height 17
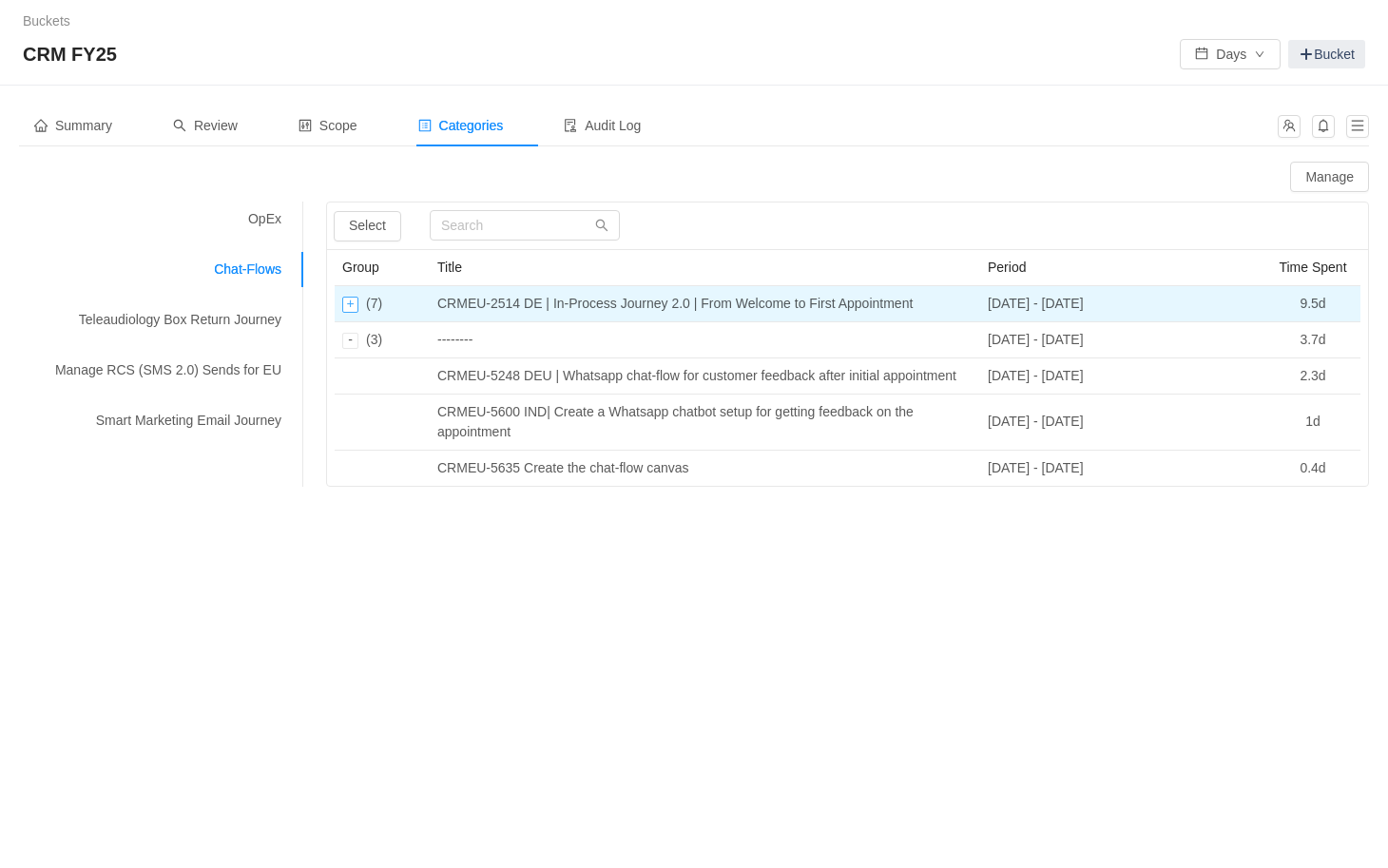
click at [352, 297] on div "Expand row" at bounding box center [350, 304] width 17 height 17
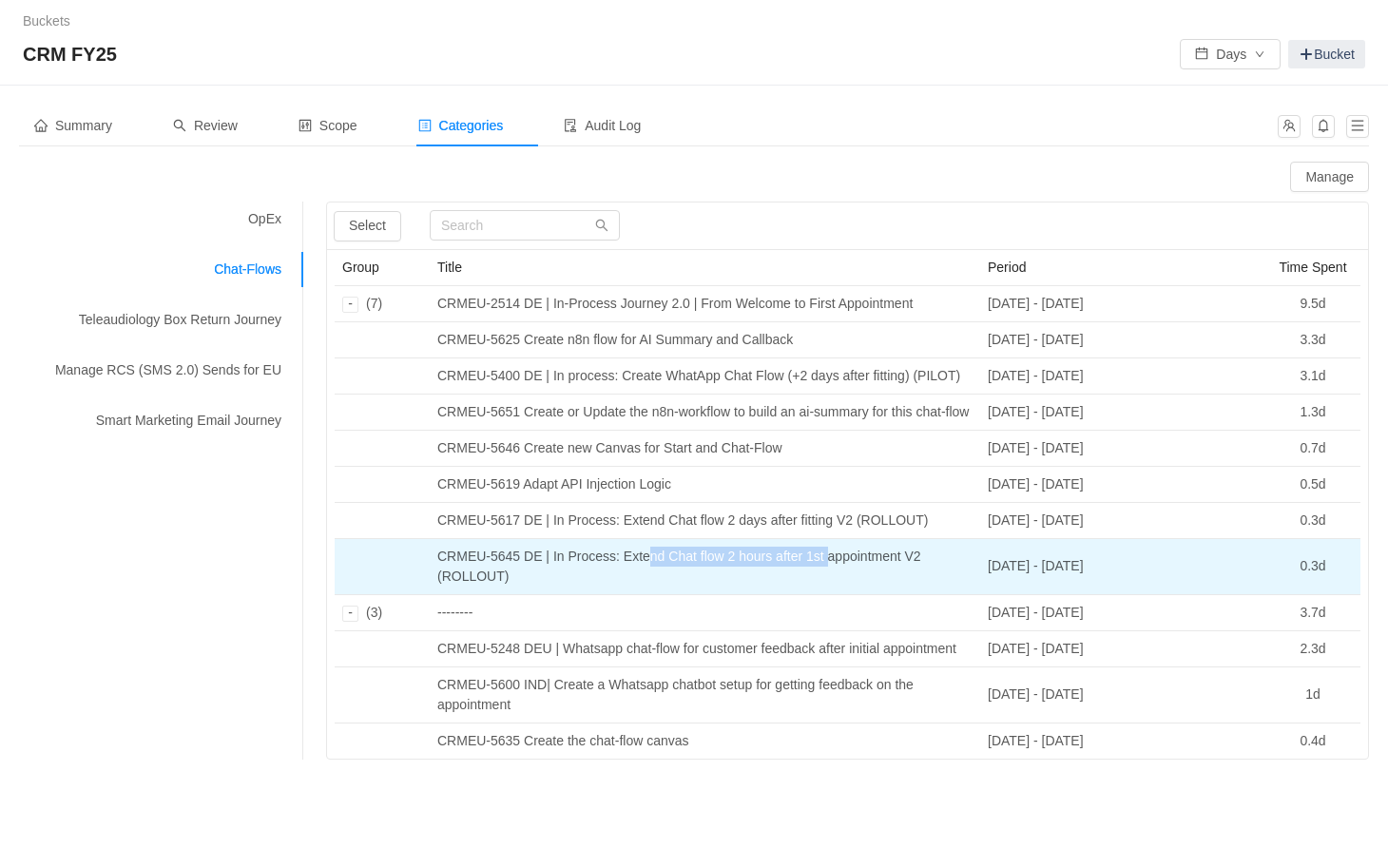
drag, startPoint x: 651, startPoint y: 595, endPoint x: 839, endPoint y: 595, distance: 188.0
click at [839, 595] on td "CRMEU-5645 DE | In Process: Extend Chat flow 2 hours after 1st appointment V2 (…" at bounding box center [705, 568] width 551 height 57
drag, startPoint x: 923, startPoint y: 595, endPoint x: 576, endPoint y: 595, distance: 347.0
click at [576, 595] on td "CRMEU-5645 DE | In Process: Extend Chat flow 2 hours after 1st appointment V2 (…" at bounding box center [705, 568] width 551 height 57
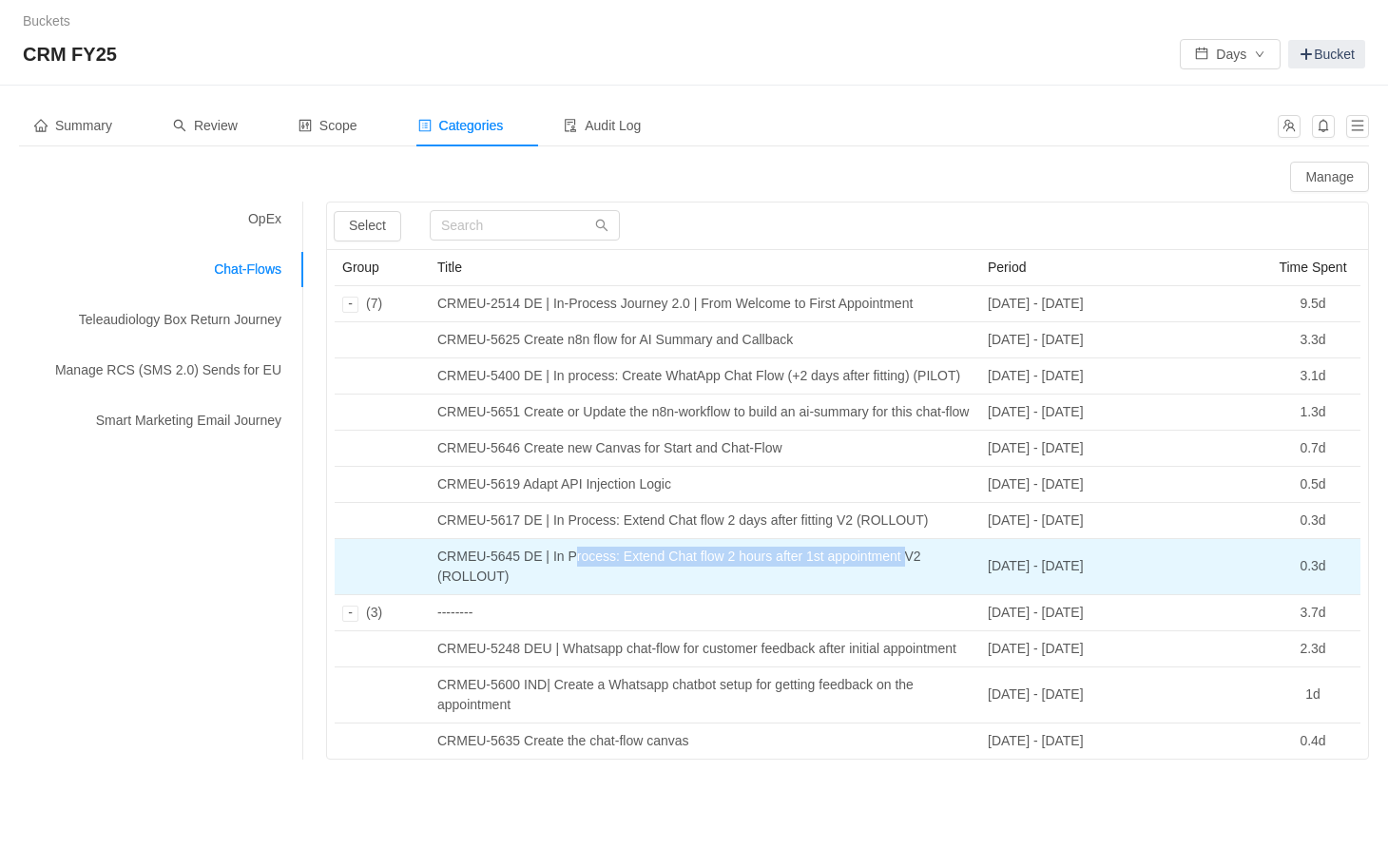
click at [576, 595] on td "CRMEU-5645 DE | In Process: Extend Chat flow 2 hours after 1st appointment V2 (…" at bounding box center [705, 568] width 551 height 57
click at [369, 575] on div "Expand row" at bounding box center [369, 567] width 17 height 17
click at [364, 595] on td at bounding box center [381, 568] width 95 height 57
click at [527, 595] on td "CRMEU-5645 DE | In Process: Extend Chat flow 2 hours after 1st appointment V2 (…" at bounding box center [705, 568] width 551 height 57
